Goal: Find specific page/section: Find specific page/section

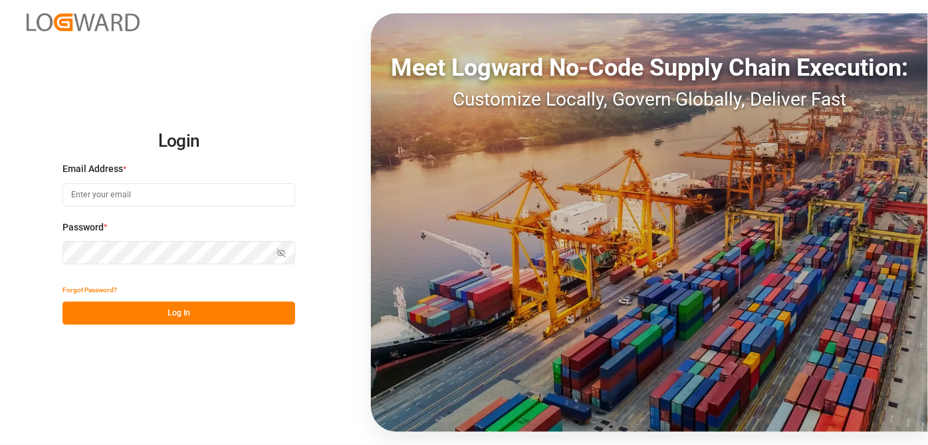
click at [122, 188] on input at bounding box center [178, 194] width 233 height 23
type input "[EMAIL_ADDRESS][PERSON_NAME][DOMAIN_NAME]"
click at [281, 254] on icon "button" at bounding box center [281, 254] width 2 height 2
click at [258, 308] on button "Log In" at bounding box center [178, 313] width 233 height 23
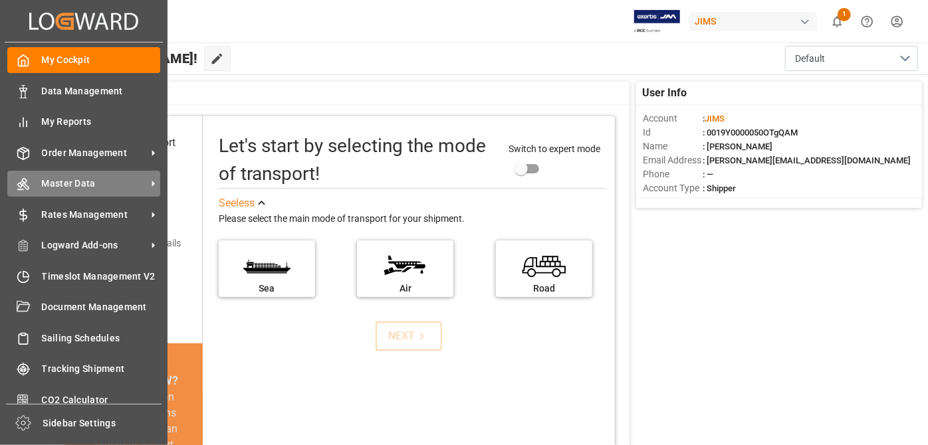
click at [152, 183] on icon at bounding box center [153, 184] width 3 height 6
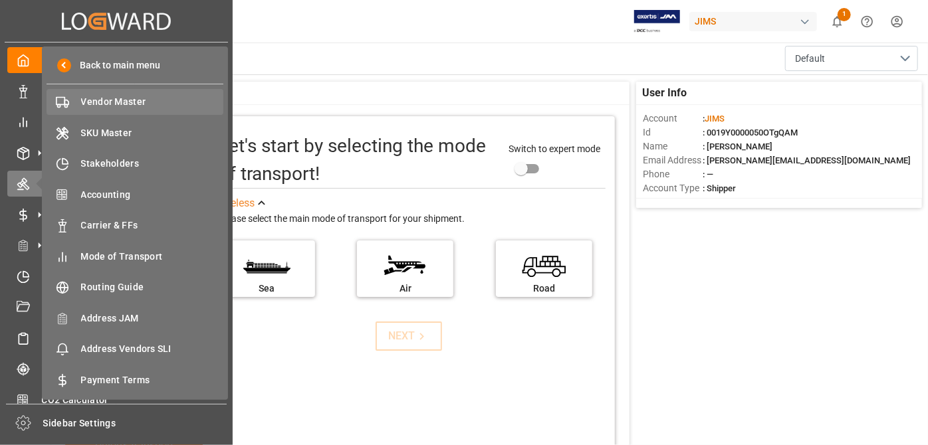
click at [128, 98] on span "Vendor Master" at bounding box center [152, 102] width 143 height 14
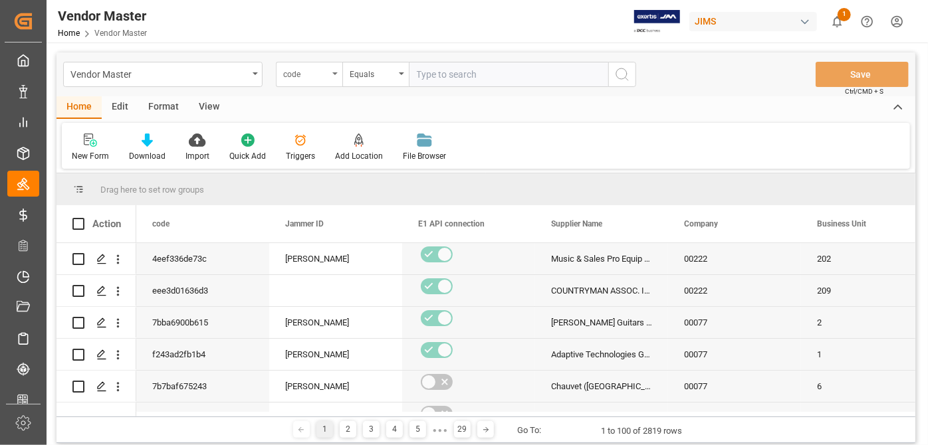
click at [332, 75] on div "code" at bounding box center [309, 74] width 66 height 25
type input "supplier num"
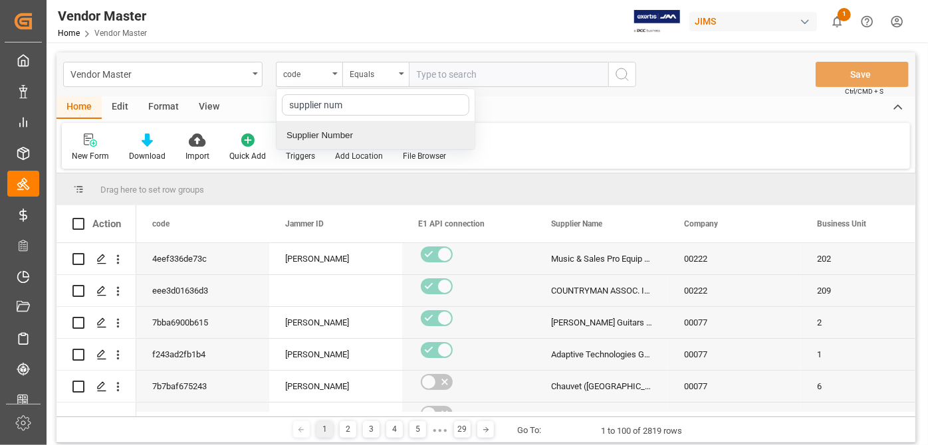
click at [369, 134] on div "Supplier Number" at bounding box center [375, 136] width 198 height 28
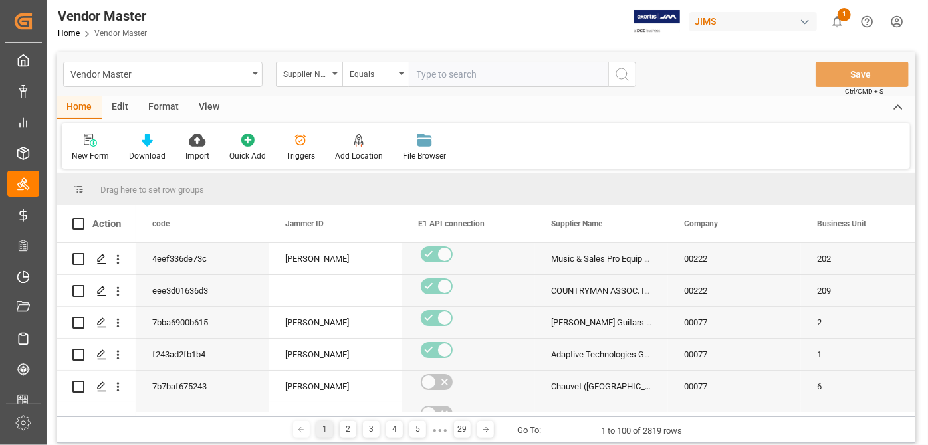
click at [515, 82] on input "text" at bounding box center [508, 74] width 199 height 25
paste input "780991"
type input "780991"
click at [618, 78] on circle "search button" at bounding box center [621, 73] width 11 height 11
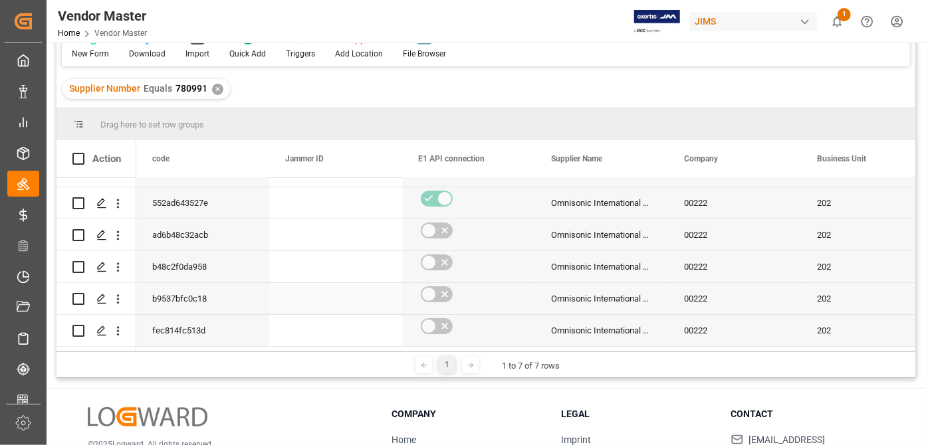
scroll to position [75, 0]
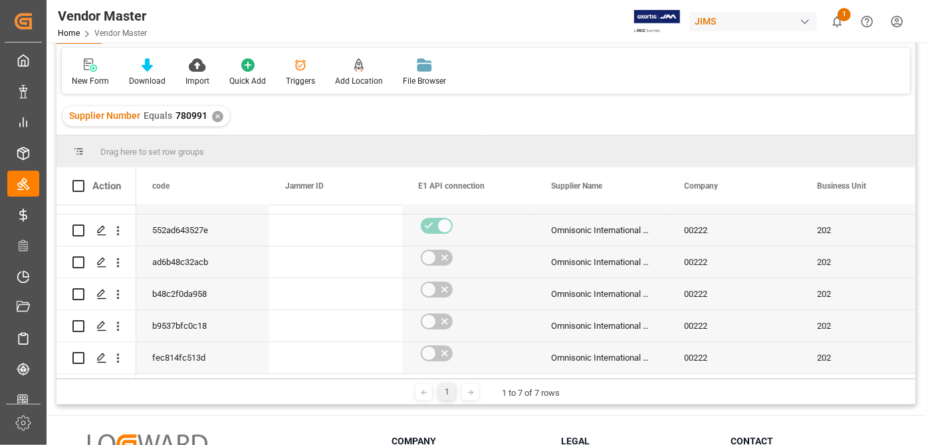
click at [474, 391] on div at bounding box center [470, 392] width 17 height 17
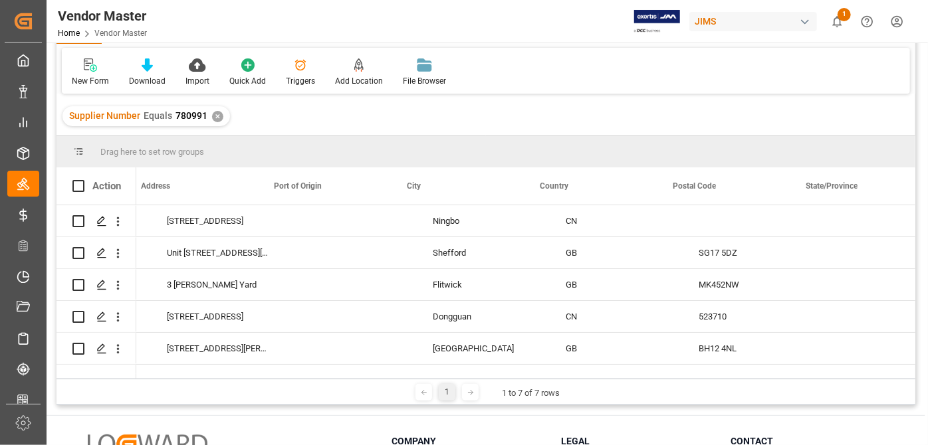
scroll to position [0, 2703]
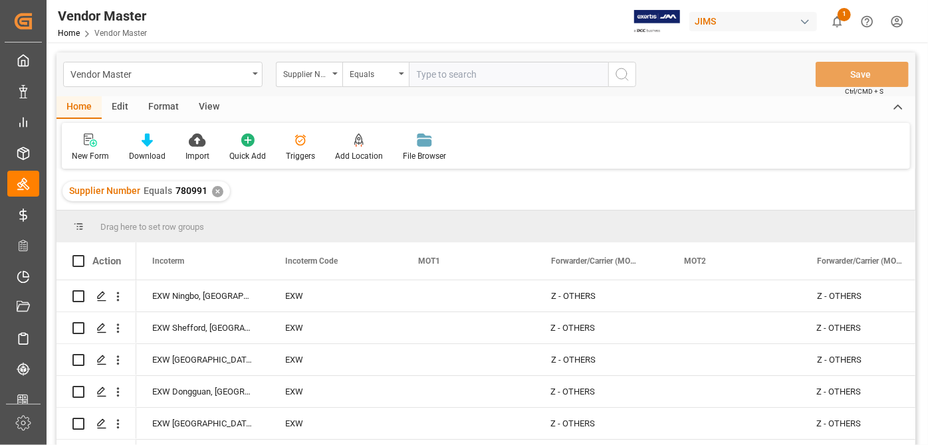
click at [500, 62] on input "text" at bounding box center [508, 74] width 199 height 25
paste input "529486"
type input "529486"
click at [216, 195] on div "✕" at bounding box center [217, 191] width 11 height 11
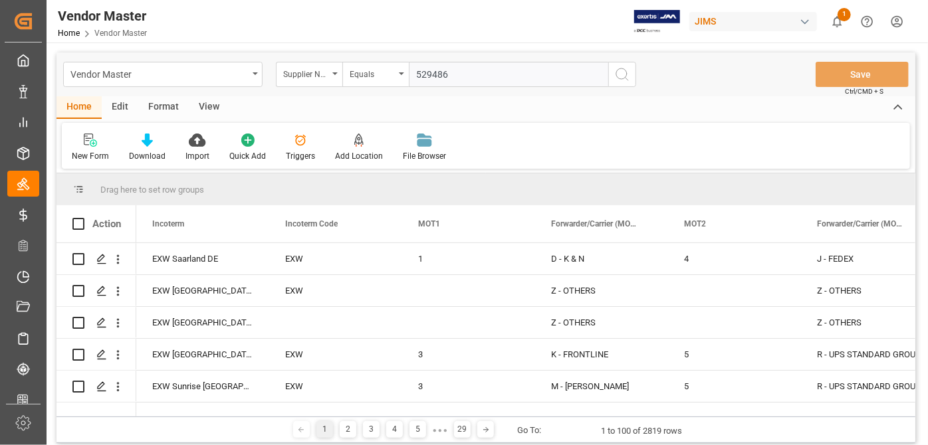
click at [620, 74] on icon "search button" at bounding box center [622, 74] width 16 height 16
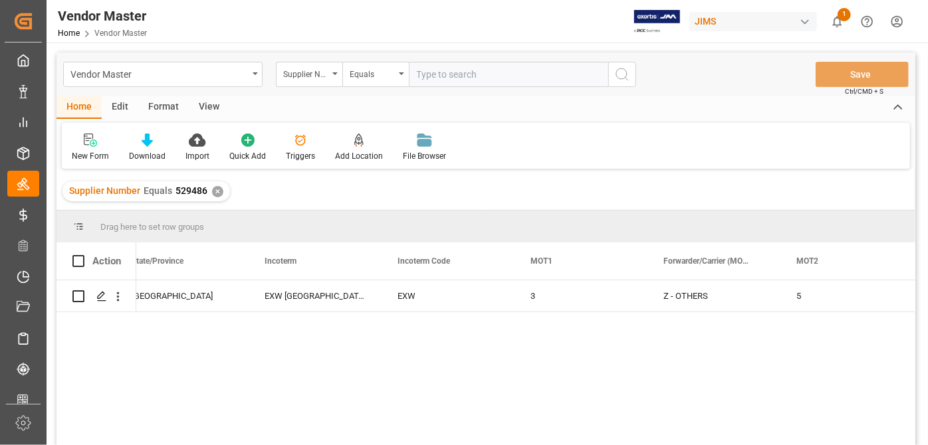
click at [493, 82] on input "text" at bounding box center [508, 74] width 199 height 25
paste input "529"
type input "529"
click at [215, 193] on div "✕" at bounding box center [217, 191] width 11 height 11
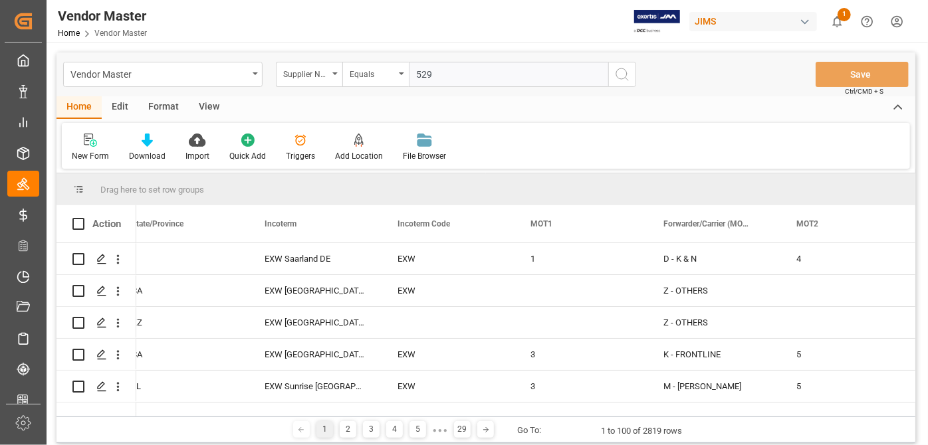
click at [624, 74] on icon "search button" at bounding box center [622, 74] width 16 height 16
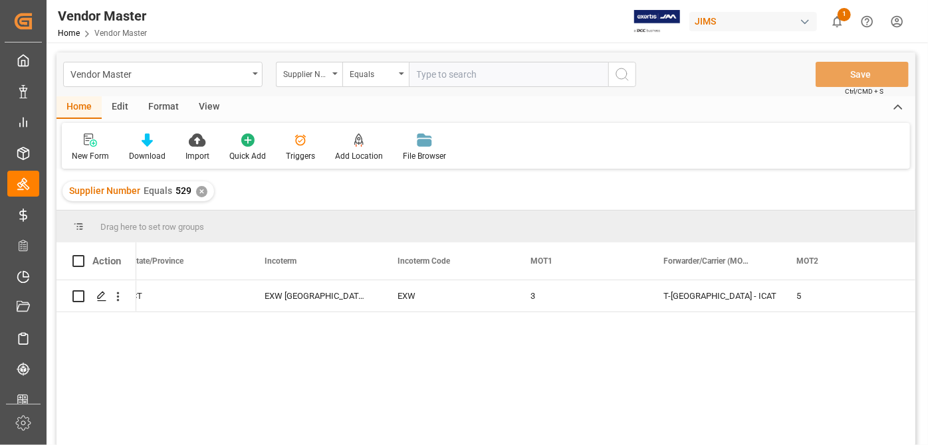
click at [538, 63] on input "text" at bounding box center [508, 74] width 199 height 25
paste input "311097"
type input "311097"
click at [199, 189] on div "✕" at bounding box center [201, 191] width 11 height 11
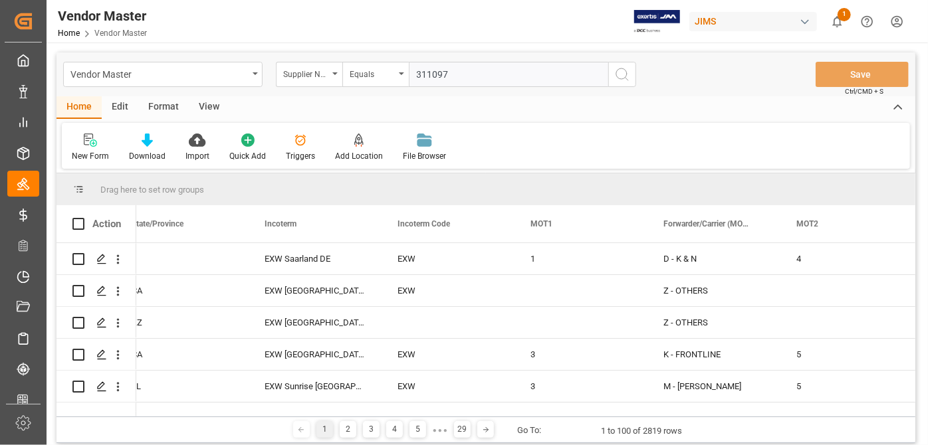
click at [623, 78] on icon "search button" at bounding box center [622, 74] width 16 height 16
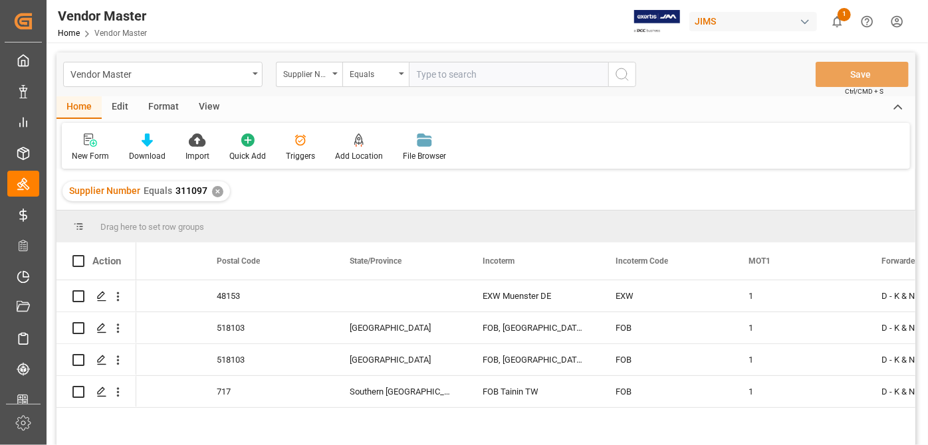
click at [218, 188] on div "✕" at bounding box center [217, 191] width 11 height 11
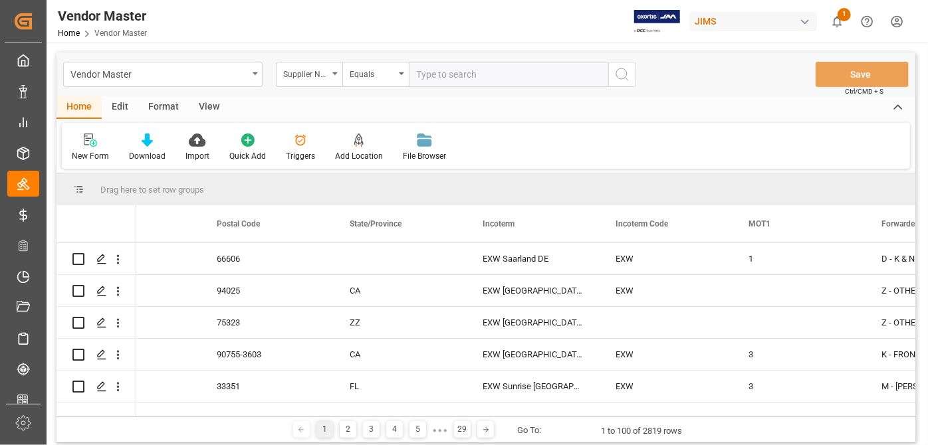
click at [484, 78] on input "text" at bounding box center [508, 74] width 199 height 25
paste input "529"
type input "529"
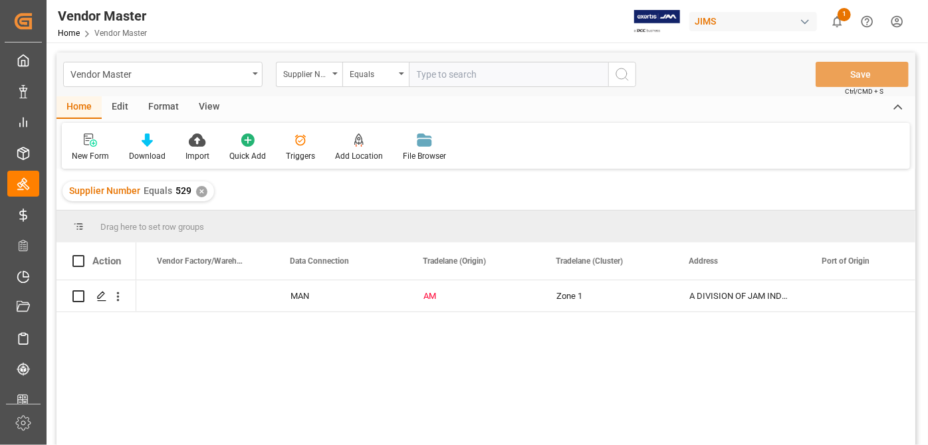
click at [543, 76] on input "text" at bounding box center [508, 74] width 199 height 25
paste input "25786200"
click at [196, 193] on div "✕" at bounding box center [201, 191] width 11 height 11
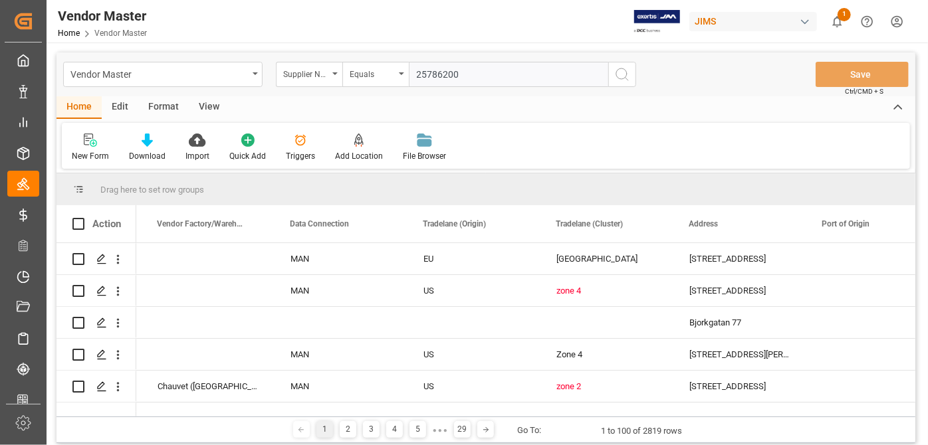
click at [471, 76] on input "25786200" at bounding box center [508, 74] width 199 height 25
drag, startPoint x: 478, startPoint y: 78, endPoint x: 379, endPoint y: 72, distance: 99.9
click at [379, 72] on div "Supplier Number Equals 25786200" at bounding box center [456, 74] width 360 height 25
paste input "727309"
type input "727309"
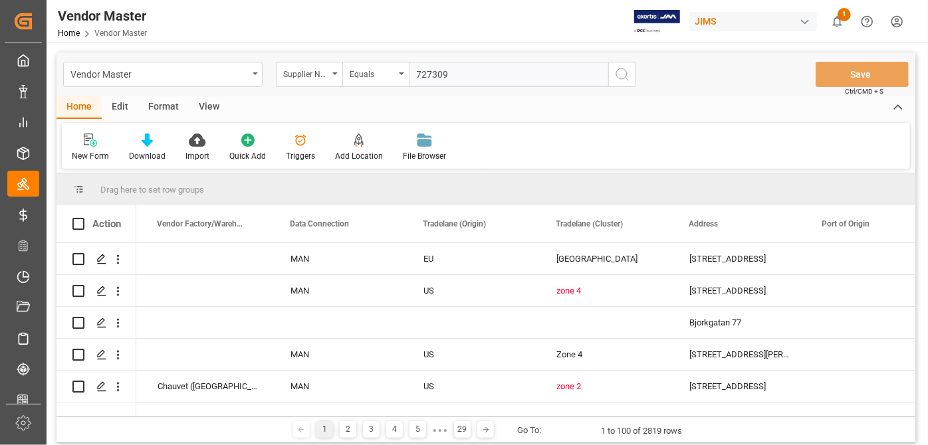
click at [634, 78] on button "search button" at bounding box center [622, 74] width 28 height 25
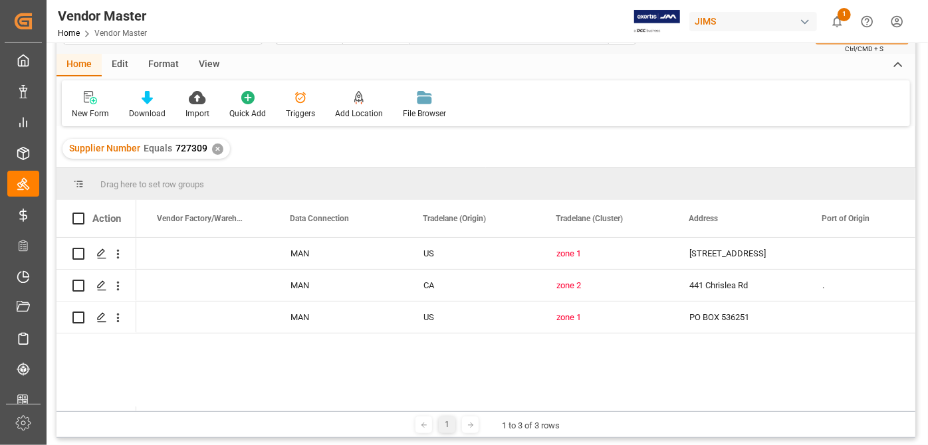
scroll to position [60, 0]
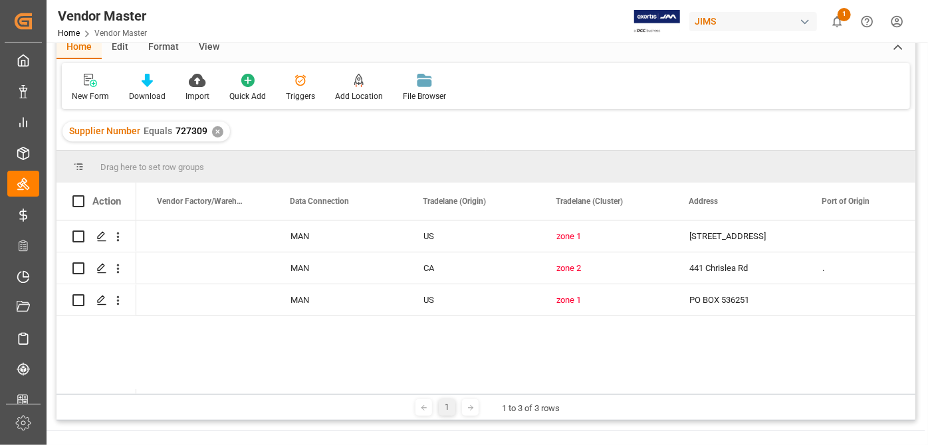
drag, startPoint x: 358, startPoint y: 397, endPoint x: 360, endPoint y: 391, distance: 7.2
click at [360, 395] on div "1 1 to 3 of 3 rows" at bounding box center [485, 407] width 859 height 27
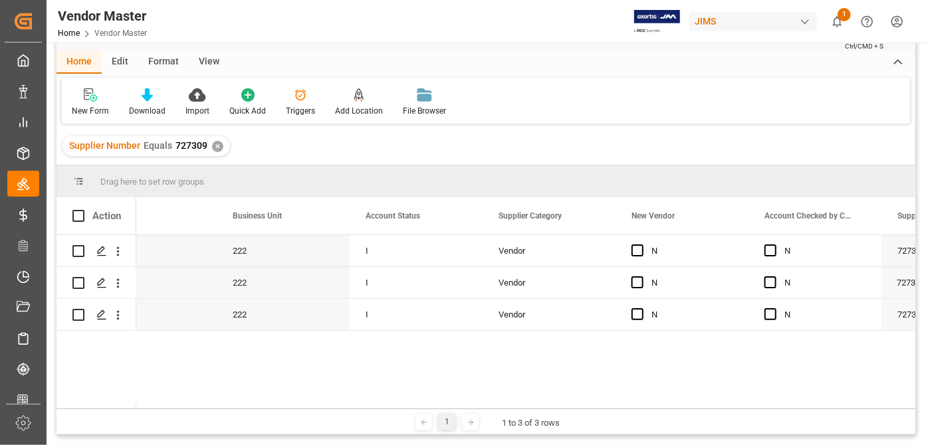
scroll to position [0, 0]
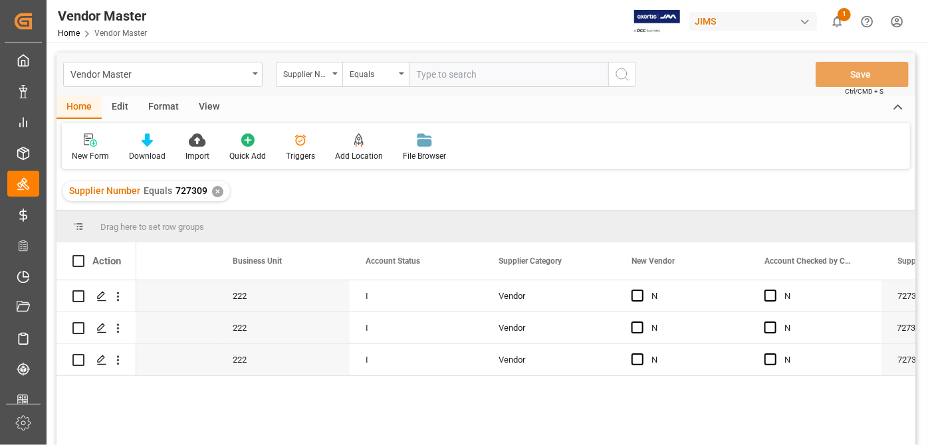
click at [451, 76] on input "text" at bounding box center [508, 74] width 199 height 25
paste input "752526"
type input "752526"
click at [219, 186] on div "Supplier Number Equals 727309 ✕" at bounding box center [145, 191] width 167 height 20
click at [217, 190] on div "✕" at bounding box center [217, 191] width 11 height 11
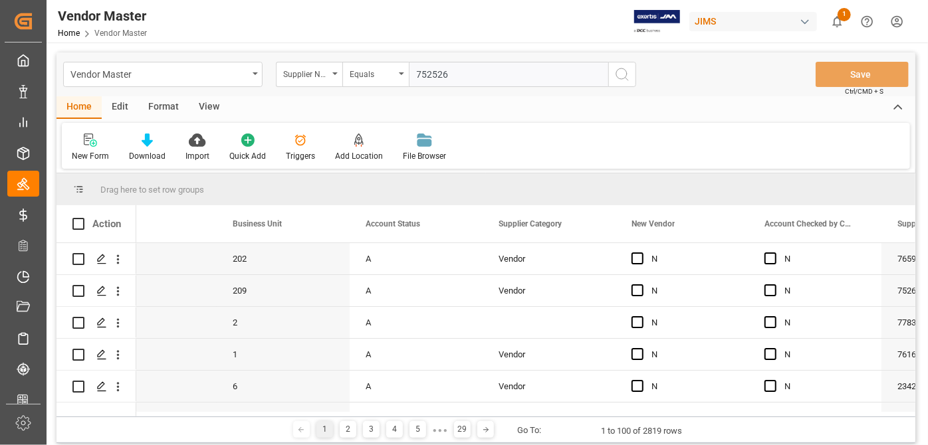
click at [624, 79] on icon "search button" at bounding box center [622, 74] width 16 height 16
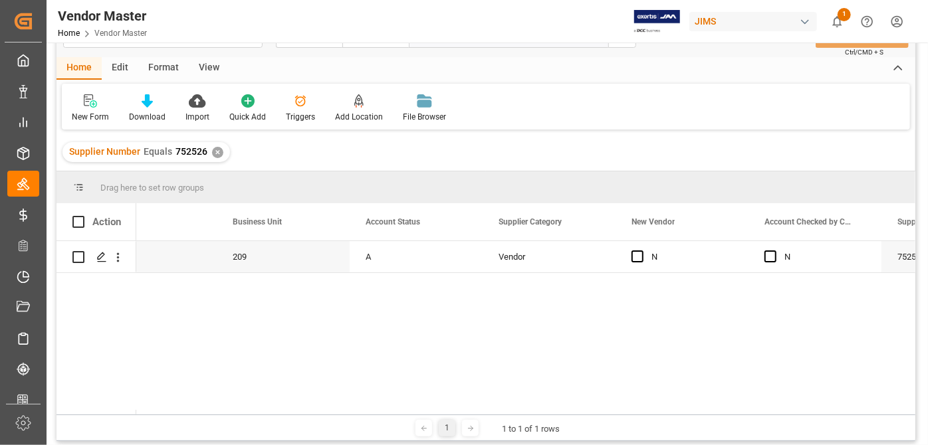
scroll to position [60, 0]
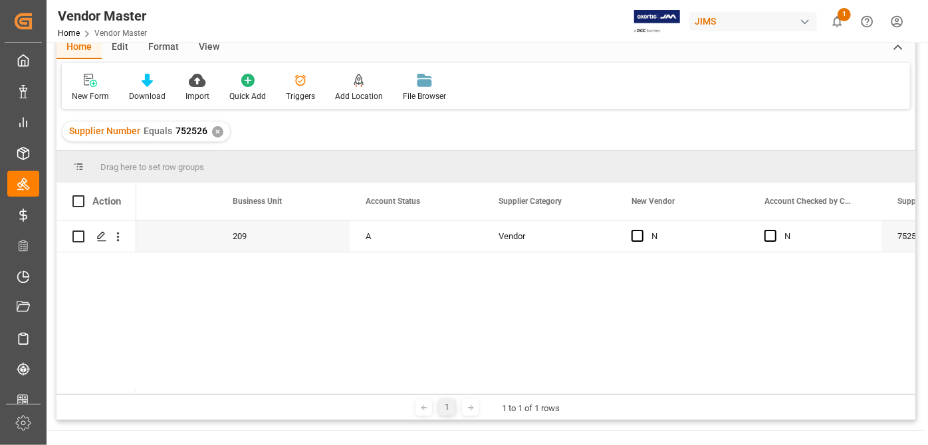
click at [215, 394] on div "1 1 to 1 of 1 rows" at bounding box center [485, 407] width 859 height 27
drag, startPoint x: 217, startPoint y: 388, endPoint x: 123, endPoint y: 390, distance: 94.4
click at [123, 390] on div at bounding box center [485, 391] width 859 height 5
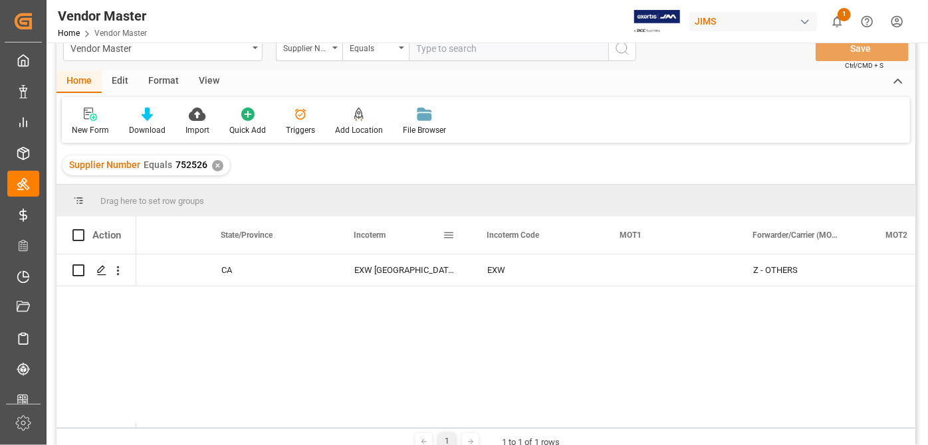
scroll to position [0, 0]
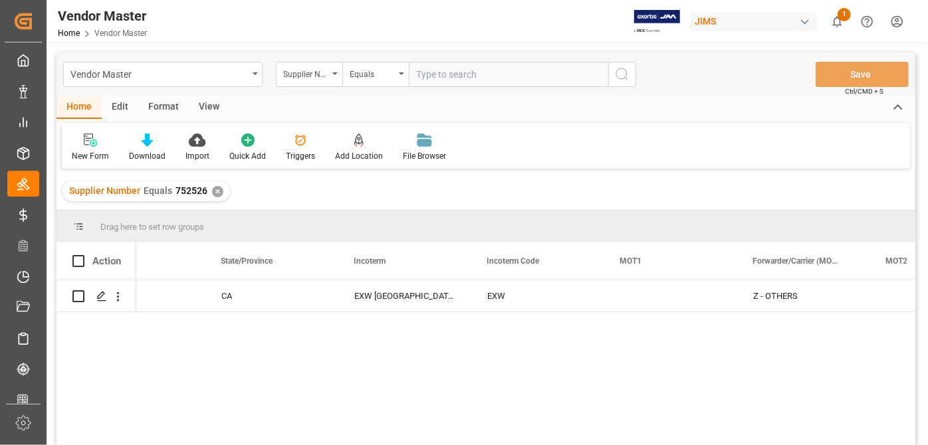
click at [519, 80] on input "text" at bounding box center [508, 74] width 199 height 25
click at [516, 75] on input "text" at bounding box center [508, 74] width 199 height 25
paste input "752526"
type input "7"
